Goal: Transaction & Acquisition: Purchase product/service

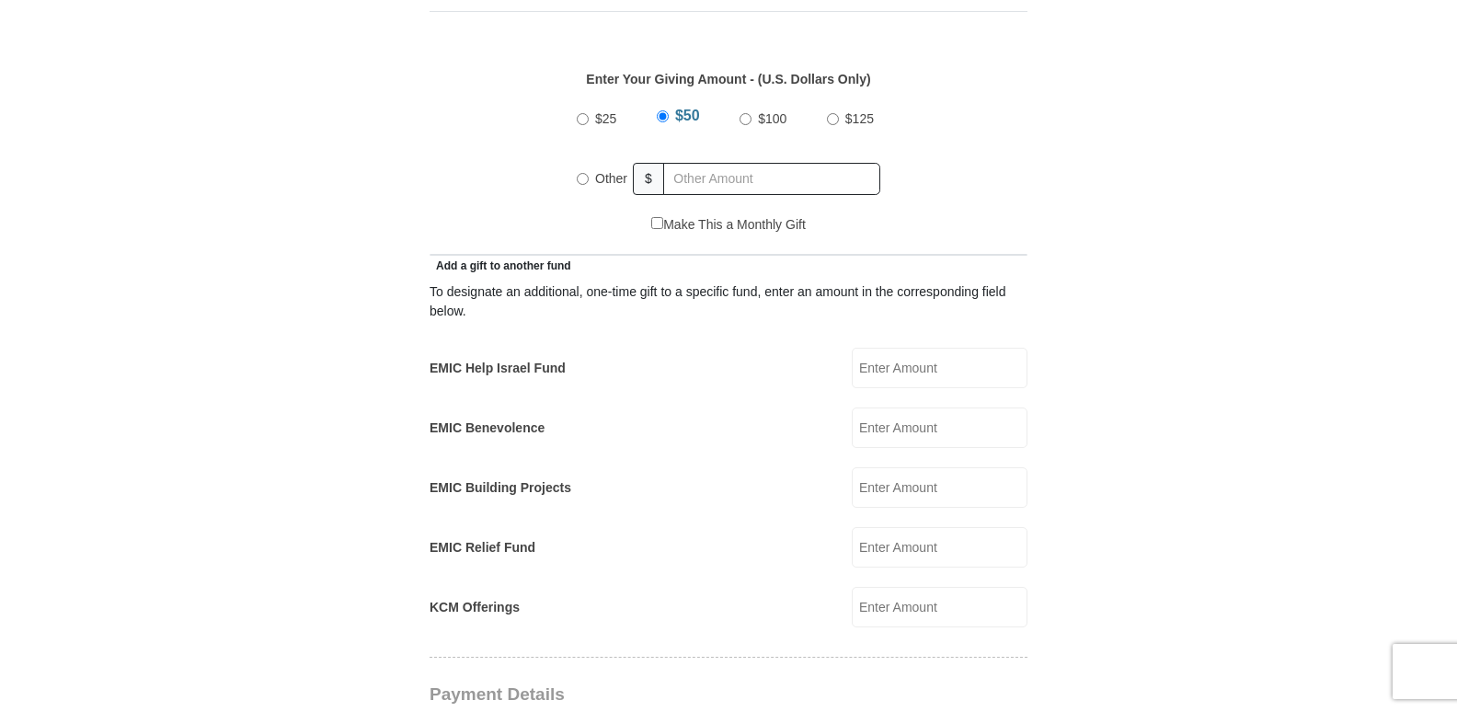
scroll to position [847, 0]
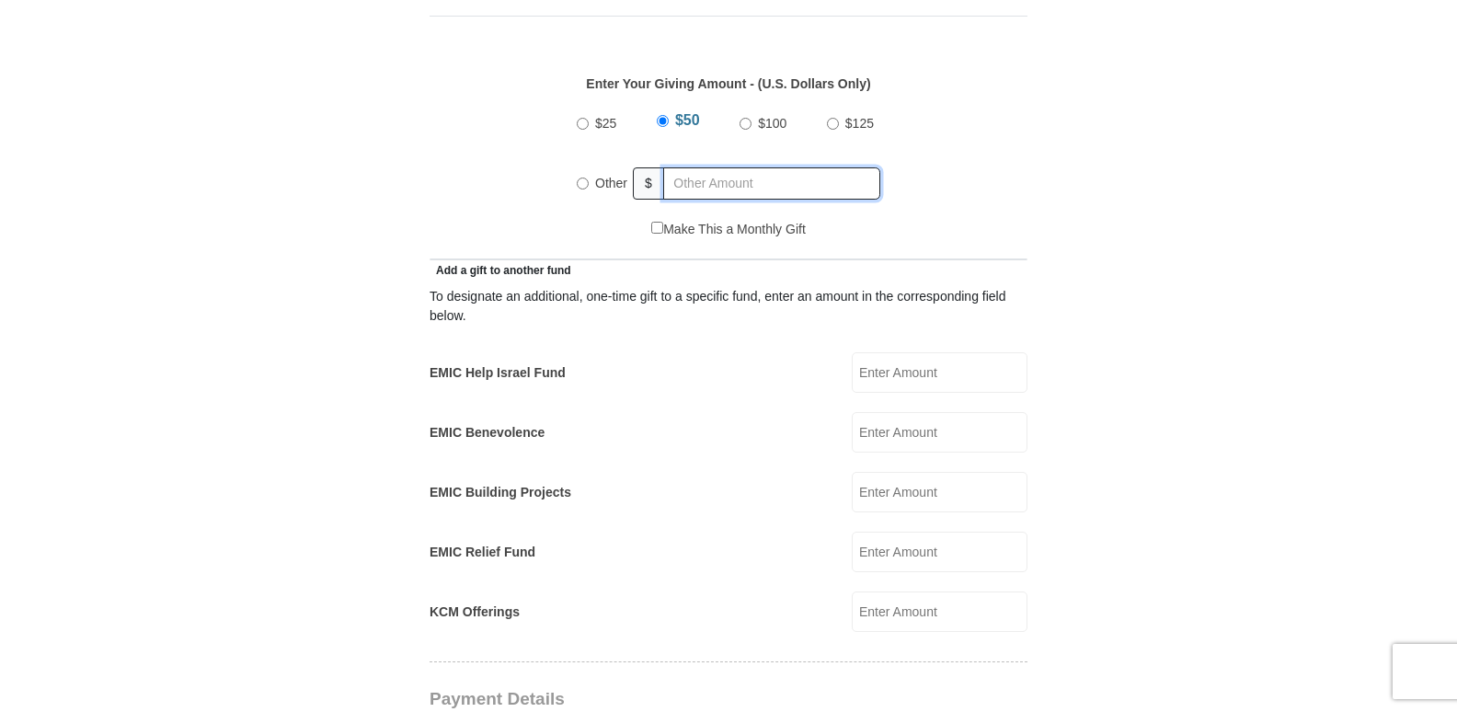
radio input "true"
click at [675, 169] on input "text" at bounding box center [775, 183] width 211 height 32
type input "286.00"
click at [870, 352] on input "EMIC Help Israel Fund" at bounding box center [940, 372] width 176 height 40
type input "50.00"
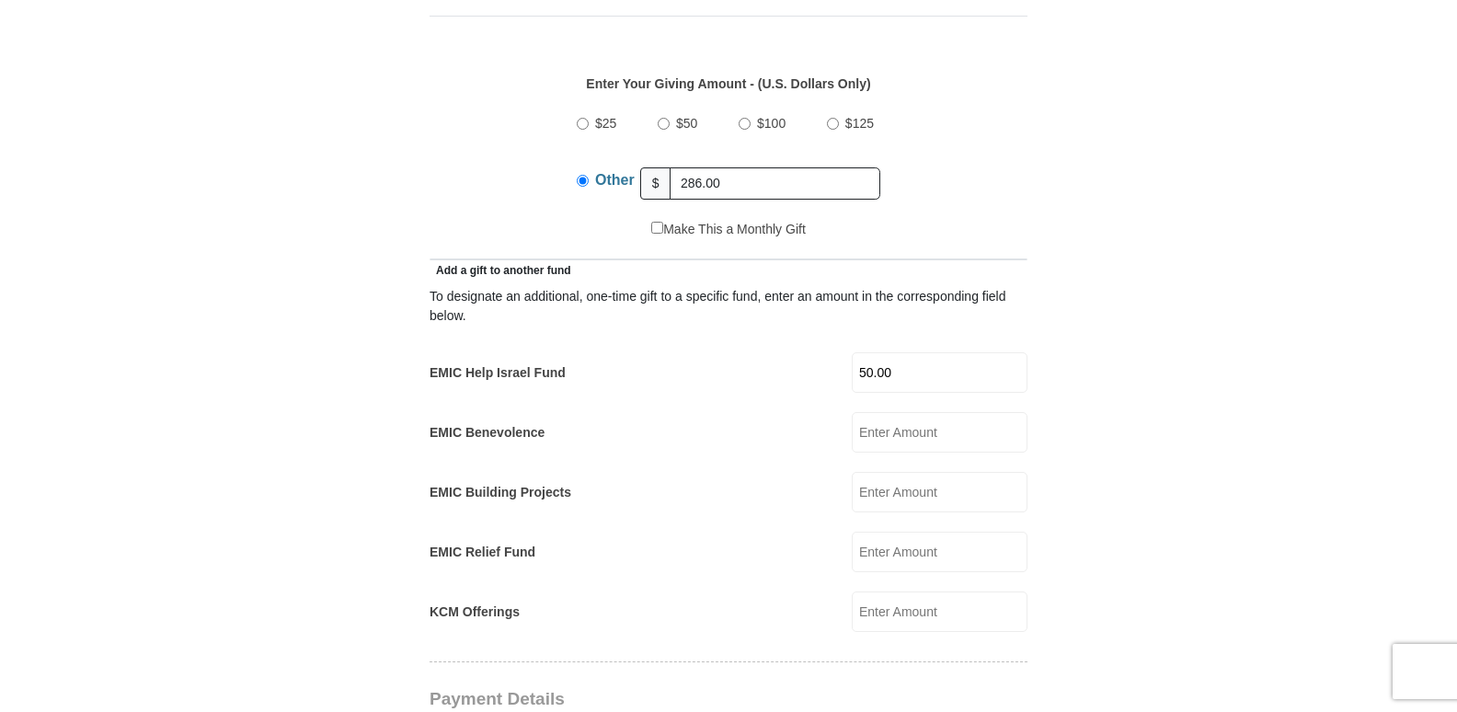
type input "50.00"
type input "232.00"
type input "Steven & Diane"
type input "Van Horn"
type input "svh.lv1@gmail.com"
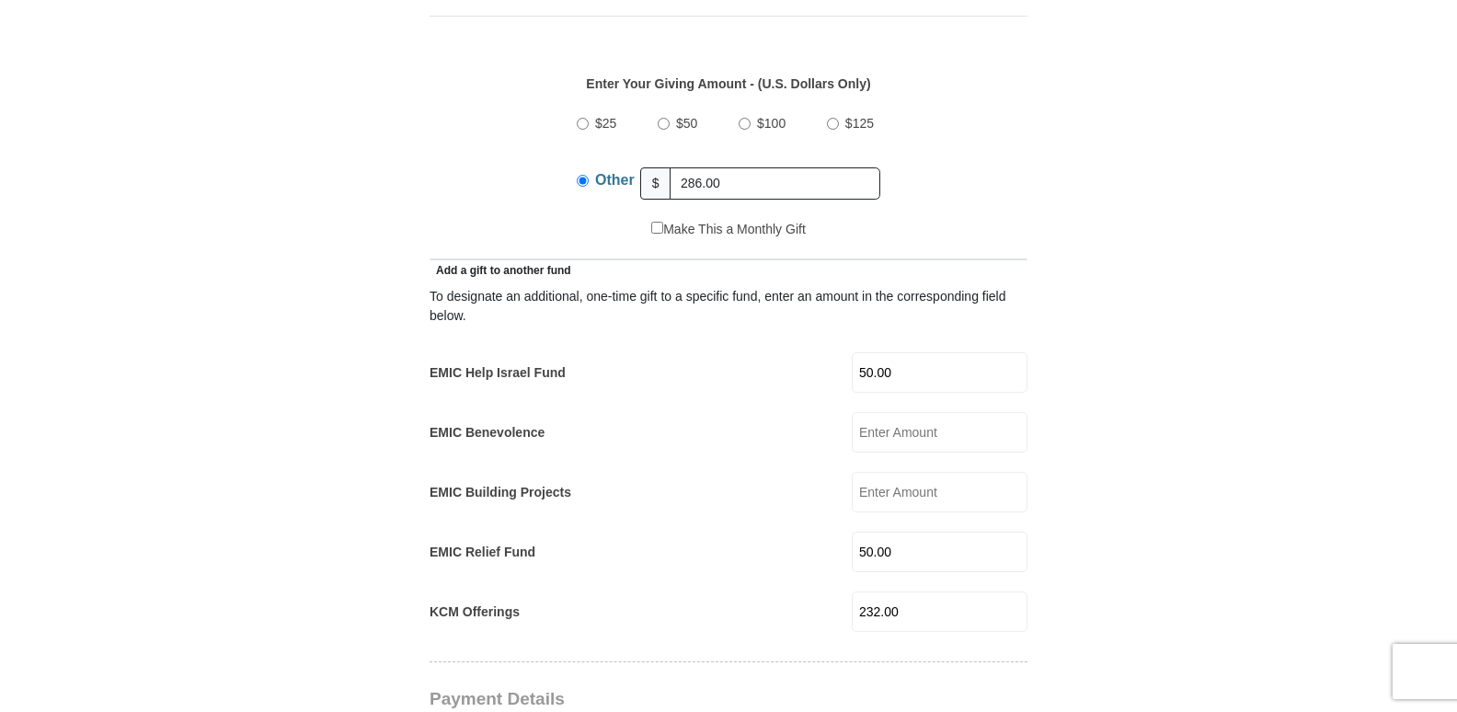
type input "345 N Calle Largo"
type input "Mesa"
select select "AZ"
type input "85207"
type input "4805299468"
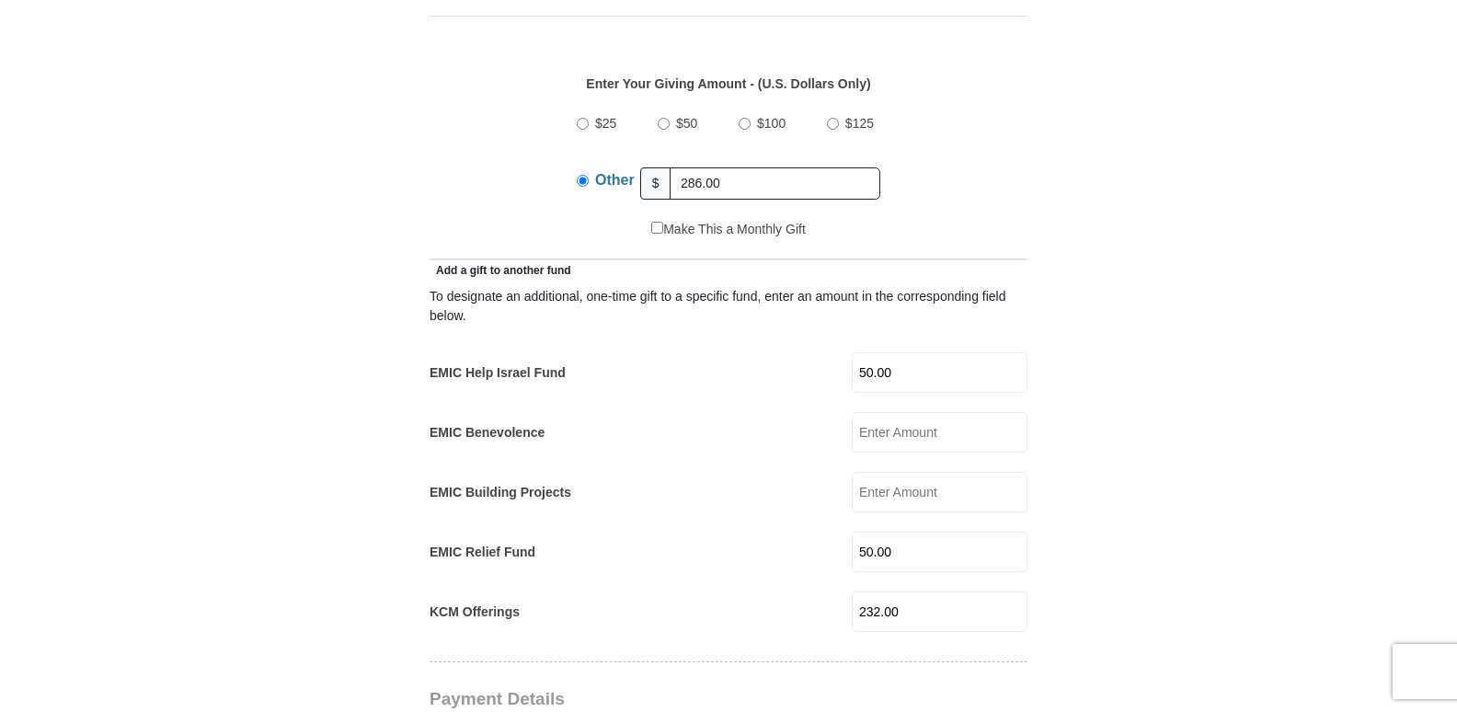
click at [732, 564] on div "To designate an additional, one-time gift to a specific fund, enter an amount i…" at bounding box center [729, 456] width 598 height 352
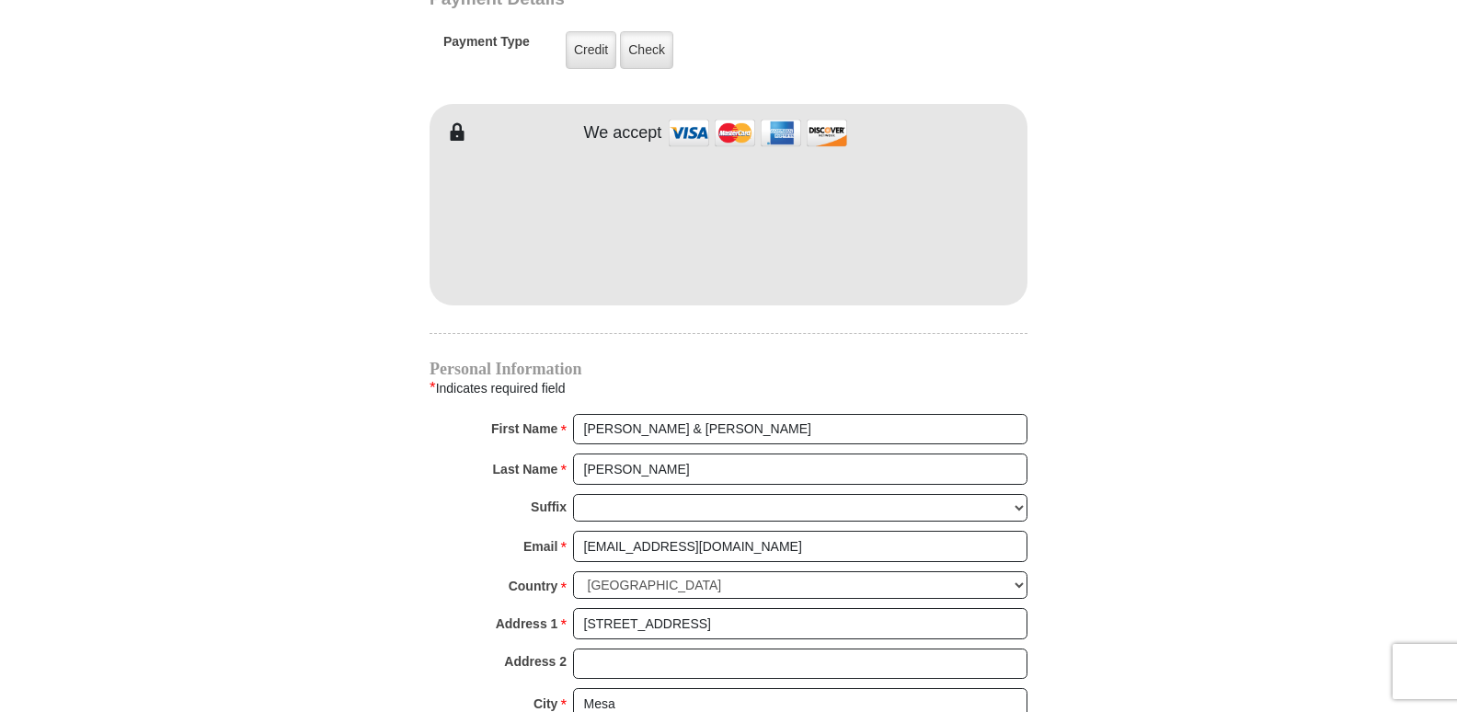
scroll to position [1546, 0]
click at [603, 40] on label "Credit" at bounding box center [591, 51] width 51 height 38
click at [0, 0] on input "Credit" at bounding box center [0, 0] width 0 height 0
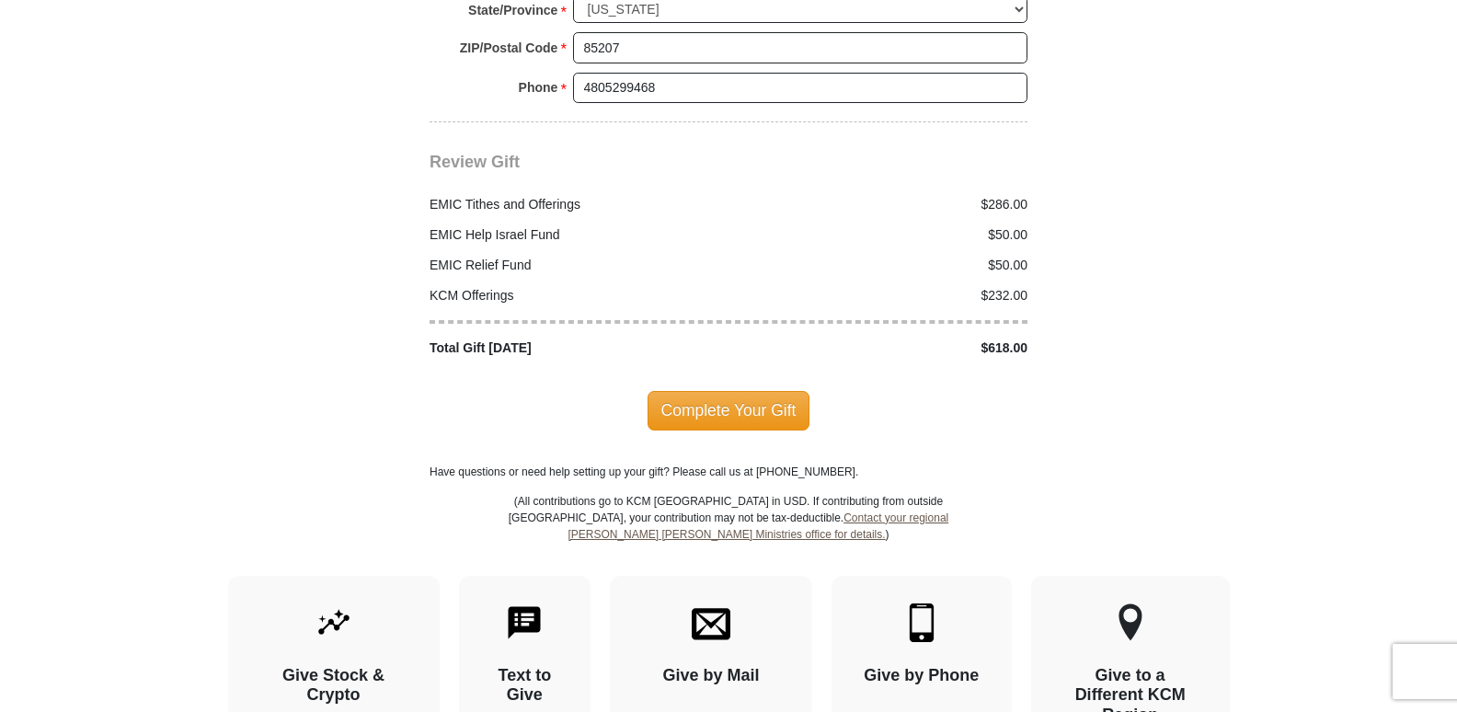
scroll to position [2282, 0]
click at [711, 389] on span "Complete Your Gift" at bounding box center [729, 408] width 163 height 39
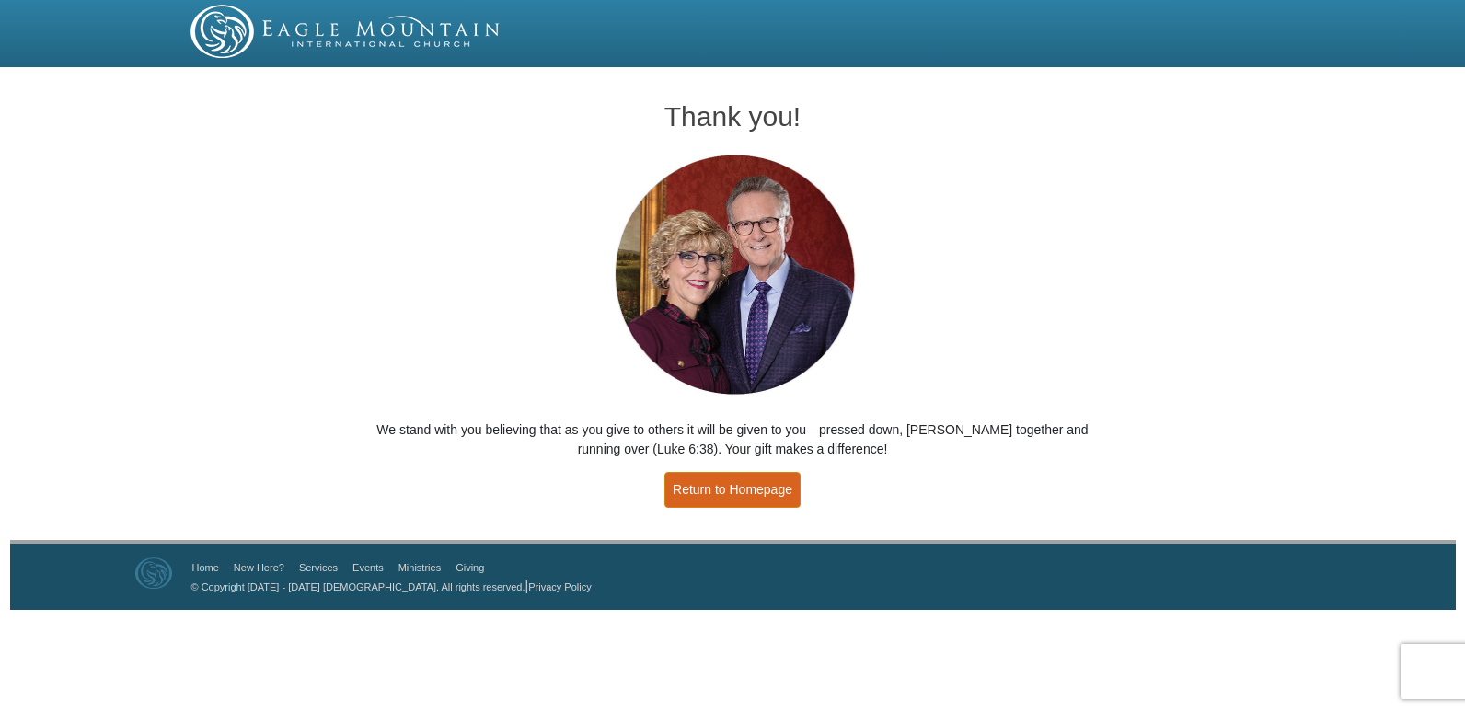
click at [756, 498] on link "Return to Homepage" at bounding box center [732, 490] width 136 height 36
